Goal: Task Accomplishment & Management: Manage account settings

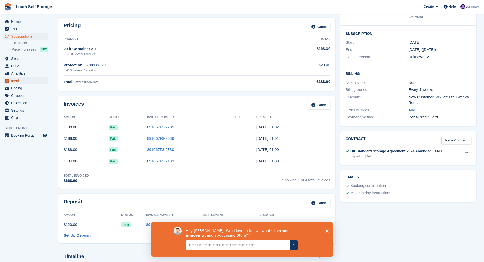
click at [23, 81] on span "Invoices" at bounding box center [26, 80] width 30 height 7
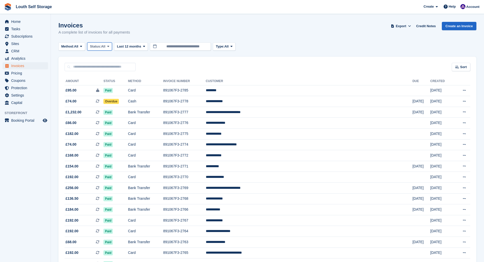
click at [112, 45] on button "Status: All" at bounding box center [99, 46] width 25 height 8
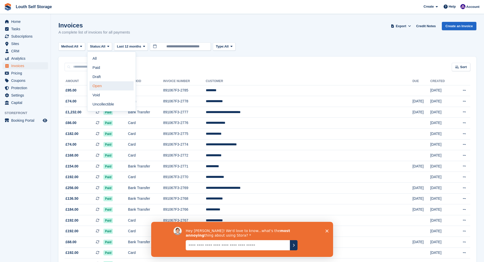
click at [95, 85] on link "Open" at bounding box center [111, 85] width 44 height 9
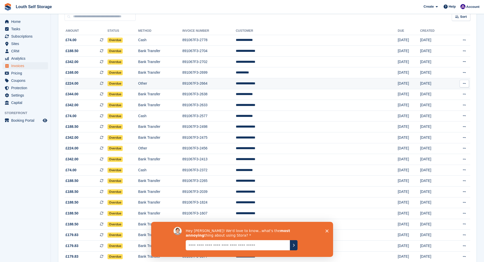
scroll to position [51, 0]
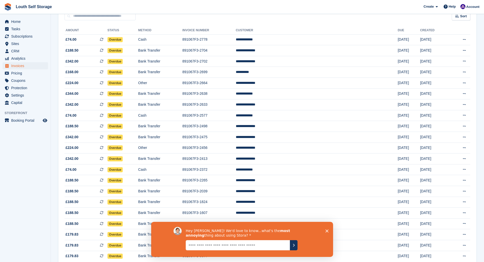
click at [326, 230] on polygon "Close survey" at bounding box center [326, 230] width 3 height 3
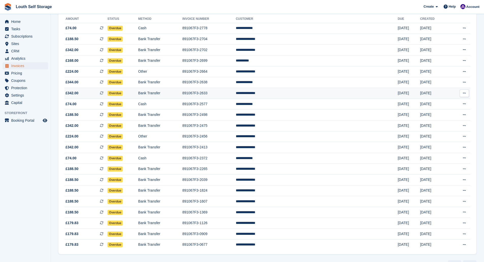
scroll to position [25, 0]
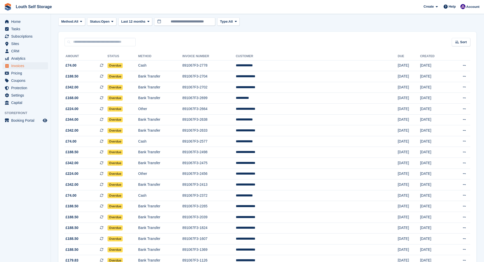
click at [269, 26] on turbo-frame "Invoices A complete list of invoices for all payments Export Export Invoices Ex…" at bounding box center [267, 151] width 418 height 308
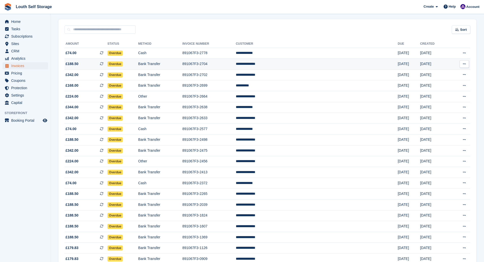
scroll to position [0, 0]
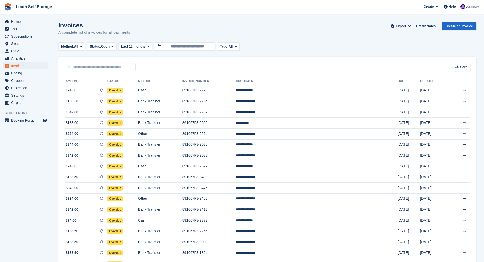
click at [273, 32] on div "Invoices A complete list of invoices for all payments Export Export Invoices Ex…" at bounding box center [267, 32] width 418 height 20
